Goal: Task Accomplishment & Management: Manage account settings

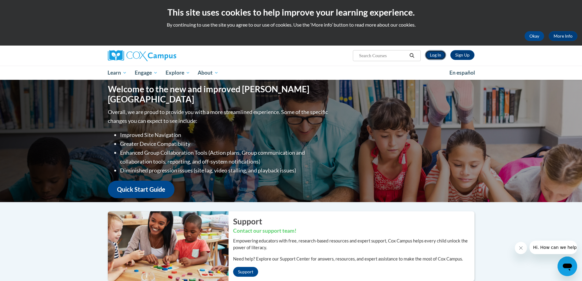
click at [434, 54] on link "Log In" at bounding box center [435, 55] width 21 height 10
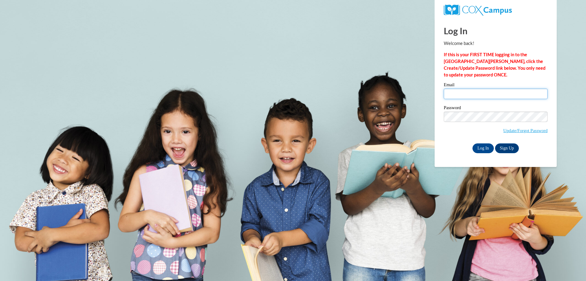
click at [474, 92] on input "Email" at bounding box center [496, 94] width 104 height 10
type input "[EMAIL_ADDRESS][DOMAIN_NAME]"
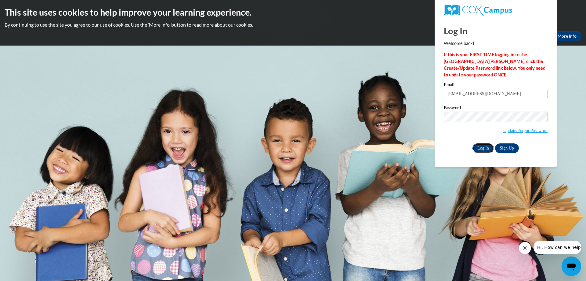
click at [489, 144] on input "Log In" at bounding box center [483, 148] width 21 height 10
click at [473, 143] on input "Log In" at bounding box center [483, 148] width 21 height 10
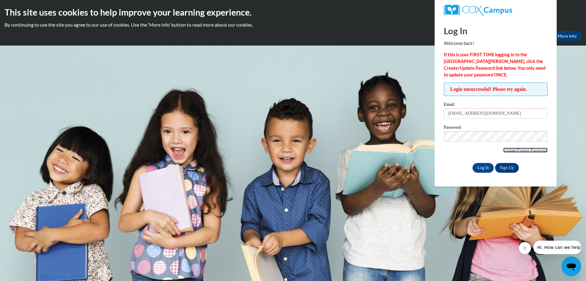
click at [518, 147] on link "Update/Forgot Password" at bounding box center [525, 149] width 44 height 5
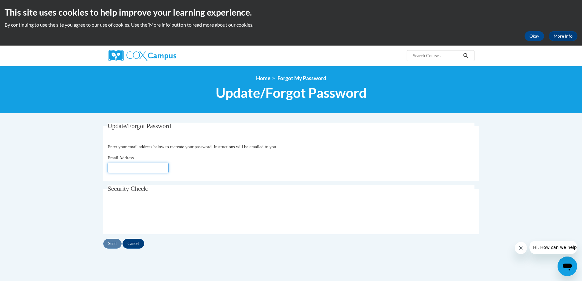
click at [133, 167] on input "Email Address" at bounding box center [137, 167] width 61 height 10
type input "[EMAIL_ADDRESS][DOMAIN_NAME]"
click at [114, 246] on input "Send" at bounding box center [112, 243] width 18 height 10
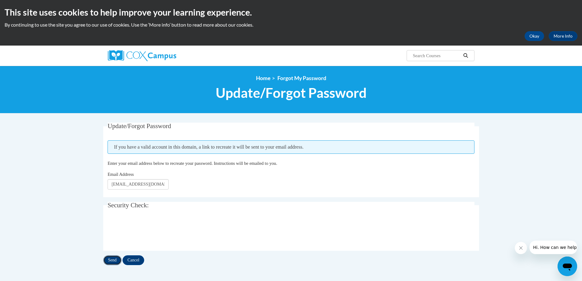
click at [114, 259] on input "Send" at bounding box center [112, 260] width 18 height 10
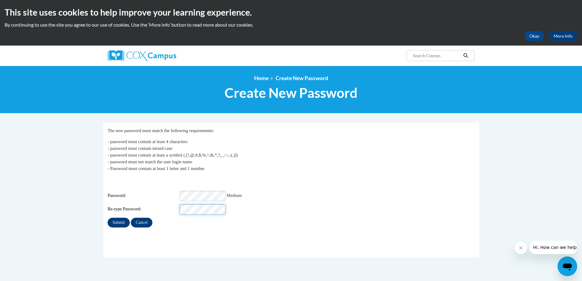
click at [107, 217] on input "Submit" at bounding box center [118, 222] width 22 height 10
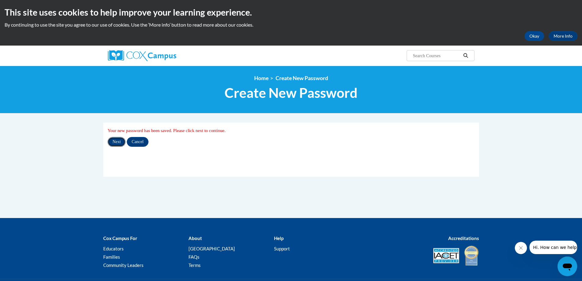
click at [119, 142] on input "Next" at bounding box center [116, 142] width 18 height 10
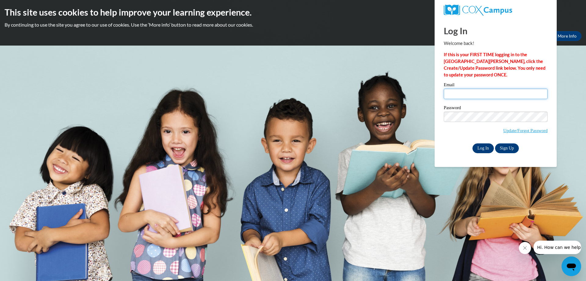
type input "[EMAIL_ADDRESS][DOMAIN_NAME]"
click at [485, 148] on input "Log In" at bounding box center [483, 148] width 21 height 10
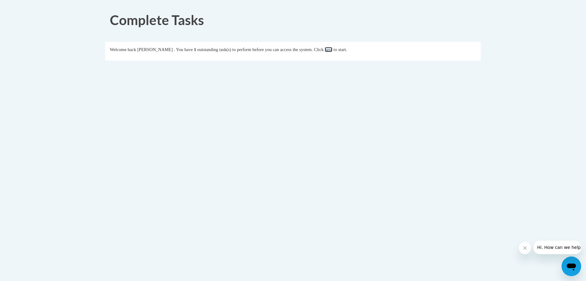
click at [333, 50] on link "here" at bounding box center [329, 49] width 8 height 5
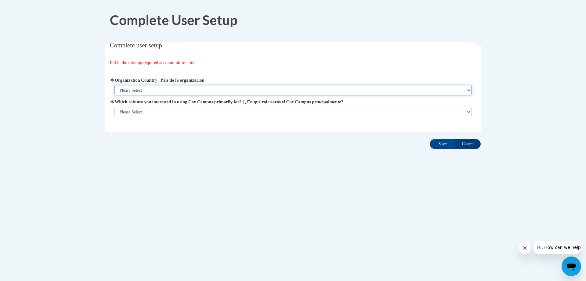
click at [402, 88] on select "Please Select United States | Estados Unidos Outside of the United States | Fue…" at bounding box center [293, 90] width 358 height 10
select select "ad49bcad-a171-4b2e-b99c-48b446064914"
click at [114, 85] on select "Please Select United States | Estados Unidos Outside of the United States | Fue…" at bounding box center [293, 90] width 358 height 10
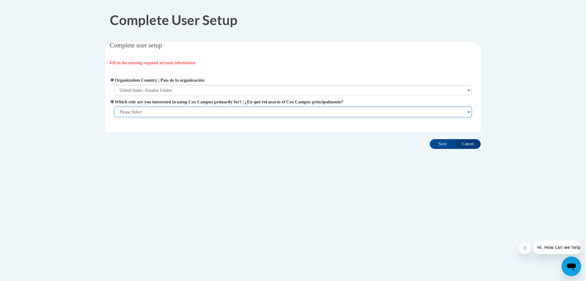
click at [152, 113] on select "Please Select College/University | Colegio/Universidad Community/Nonprofit Part…" at bounding box center [293, 112] width 358 height 10
select select "fbf2d438-af2f-41f8-98f1-81c410e29de3"
click at [114, 117] on select "Please Select College/University | Colegio/Universidad Community/Nonprofit Part…" at bounding box center [293, 112] width 358 height 10
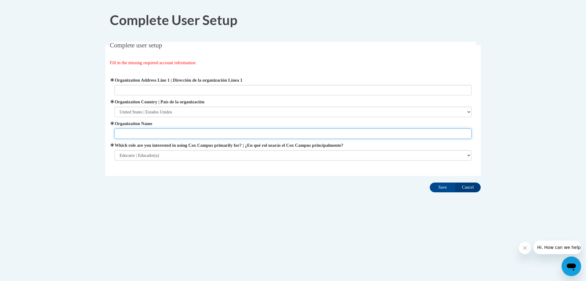
click at [154, 130] on input "Organization Name" at bounding box center [293, 133] width 358 height 10
type input "Norwalk Public Schools"
type input "125 East Ave"
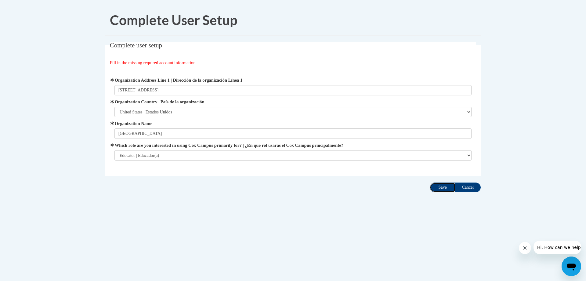
click at [440, 187] on input "Save" at bounding box center [443, 187] width 26 height 10
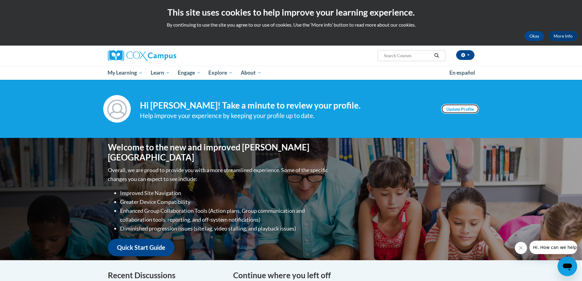
click at [475, 105] on link "Update Profile" at bounding box center [460, 109] width 38 height 10
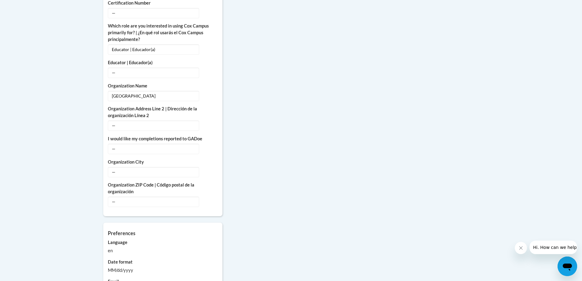
scroll to position [420, 0]
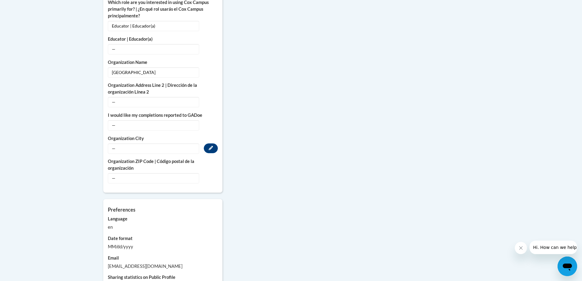
click at [164, 144] on span "—" at bounding box center [153, 148] width 91 height 10
click at [153, 143] on span "—" at bounding box center [153, 148] width 91 height 10
click at [115, 143] on span "—" at bounding box center [153, 148] width 91 height 10
click at [119, 135] on label "Organization City" at bounding box center [163, 138] width 110 height 7
click at [128, 143] on span "—" at bounding box center [153, 148] width 91 height 10
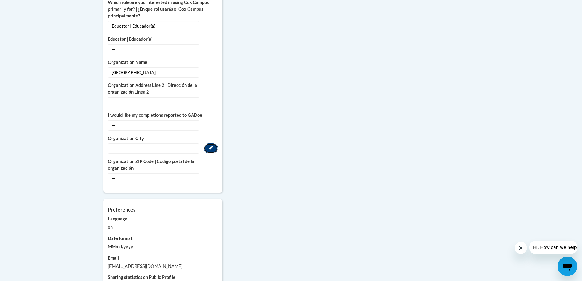
click at [214, 143] on button "Edit" at bounding box center [211, 148] width 14 height 10
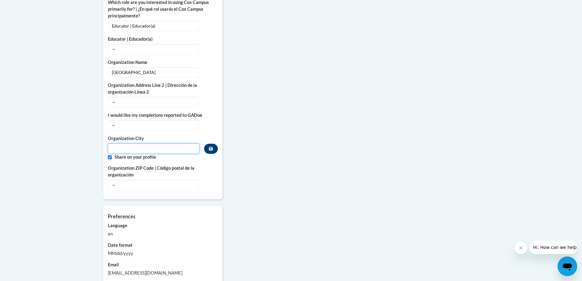
click at [152, 143] on input "Metadata input" at bounding box center [154, 148] width 92 height 10
type input "Norwalk"
click at [214, 180] on button "Edit" at bounding box center [211, 185] width 14 height 10
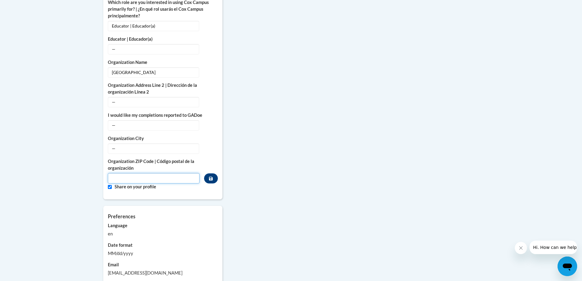
click at [152, 173] on input "Metadata input" at bounding box center [154, 178] width 92 height 10
type input "06851"
click at [269, 188] on div "More About Me Click or press to edit any of the profile fields below. Select mu…" at bounding box center [291, 61] width 385 height 519
click at [217, 173] on button "Custom profile fields" at bounding box center [210, 178] width 13 height 10
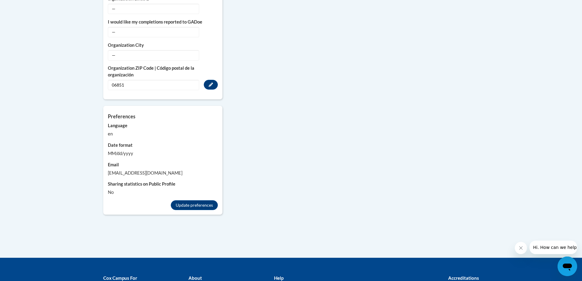
scroll to position [524, 0]
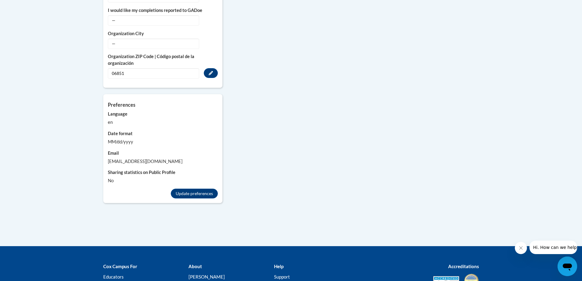
click at [115, 138] on div "MM/dd/yyyy" at bounding box center [163, 141] width 110 height 7
click at [117, 130] on label "Date format" at bounding box center [163, 133] width 110 height 7
click at [119, 138] on div "MM/dd/yyyy" at bounding box center [163, 141] width 110 height 7
click at [193, 188] on button "Update preferences" at bounding box center [194, 193] width 47 height 10
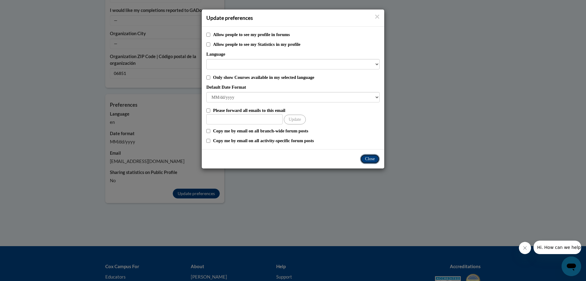
click at [378, 158] on button "Close" at bounding box center [370, 159] width 20 height 10
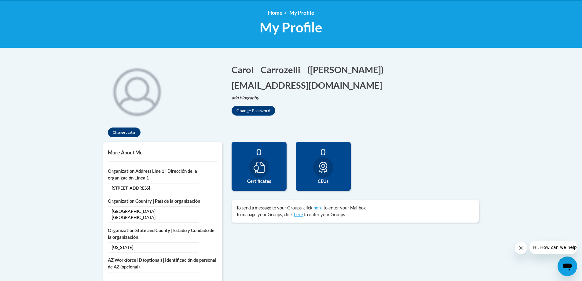
scroll to position [91, 0]
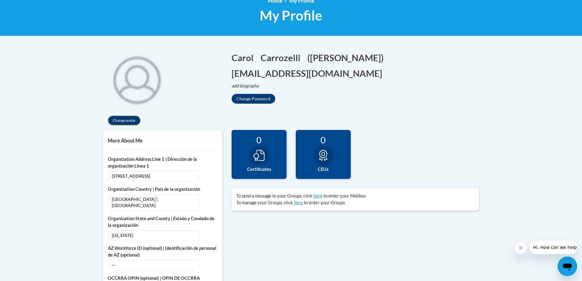
click at [129, 116] on button "Change avatar" at bounding box center [124, 120] width 33 height 10
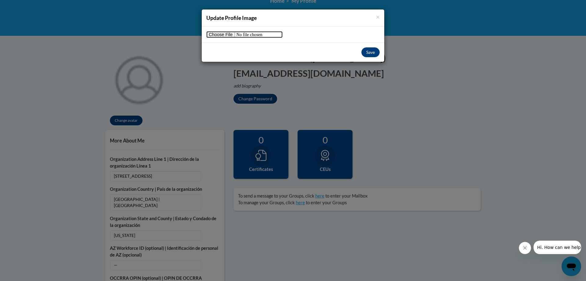
click at [231, 36] on input "file" at bounding box center [244, 34] width 76 height 7
click at [372, 53] on button "Save" at bounding box center [371, 52] width 18 height 10
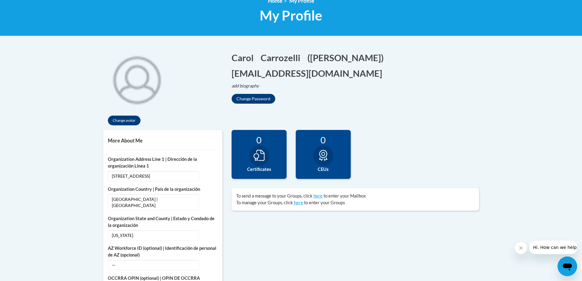
scroll to position [0, 0]
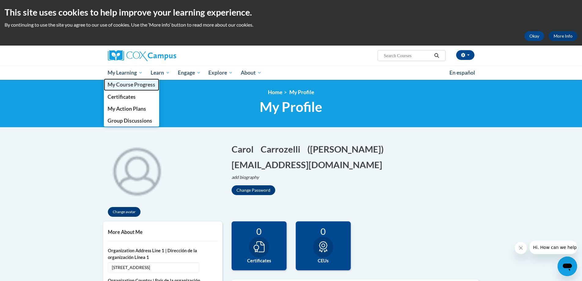
click at [135, 83] on span "My Course Progress" at bounding box center [131, 84] width 48 height 6
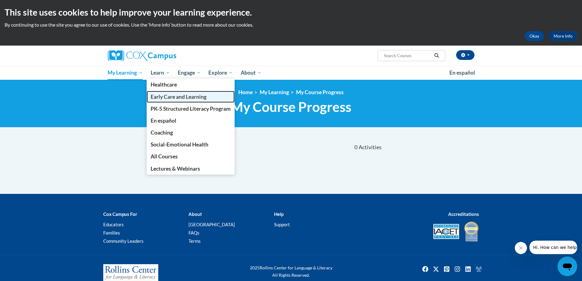
click at [173, 99] on span "Early Care and Learning" at bounding box center [179, 96] width 56 height 6
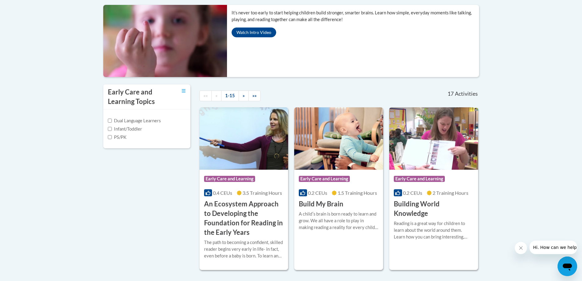
scroll to position [155, 0]
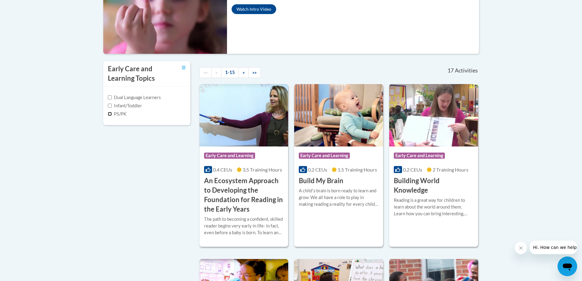
click at [109, 112] on input "PS/PK" at bounding box center [110, 114] width 4 height 4
checkbox input "true"
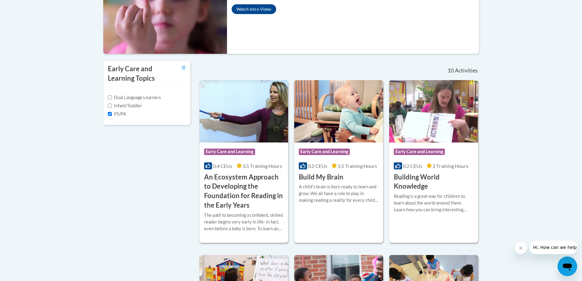
click at [327, 151] on span "Early Care and Learning" at bounding box center [324, 151] width 51 height 6
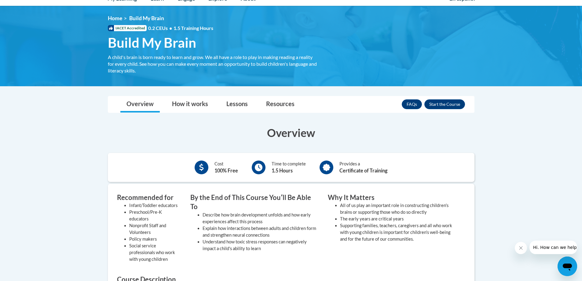
scroll to position [75, 0]
